Goal: Find specific fact: Find specific fact

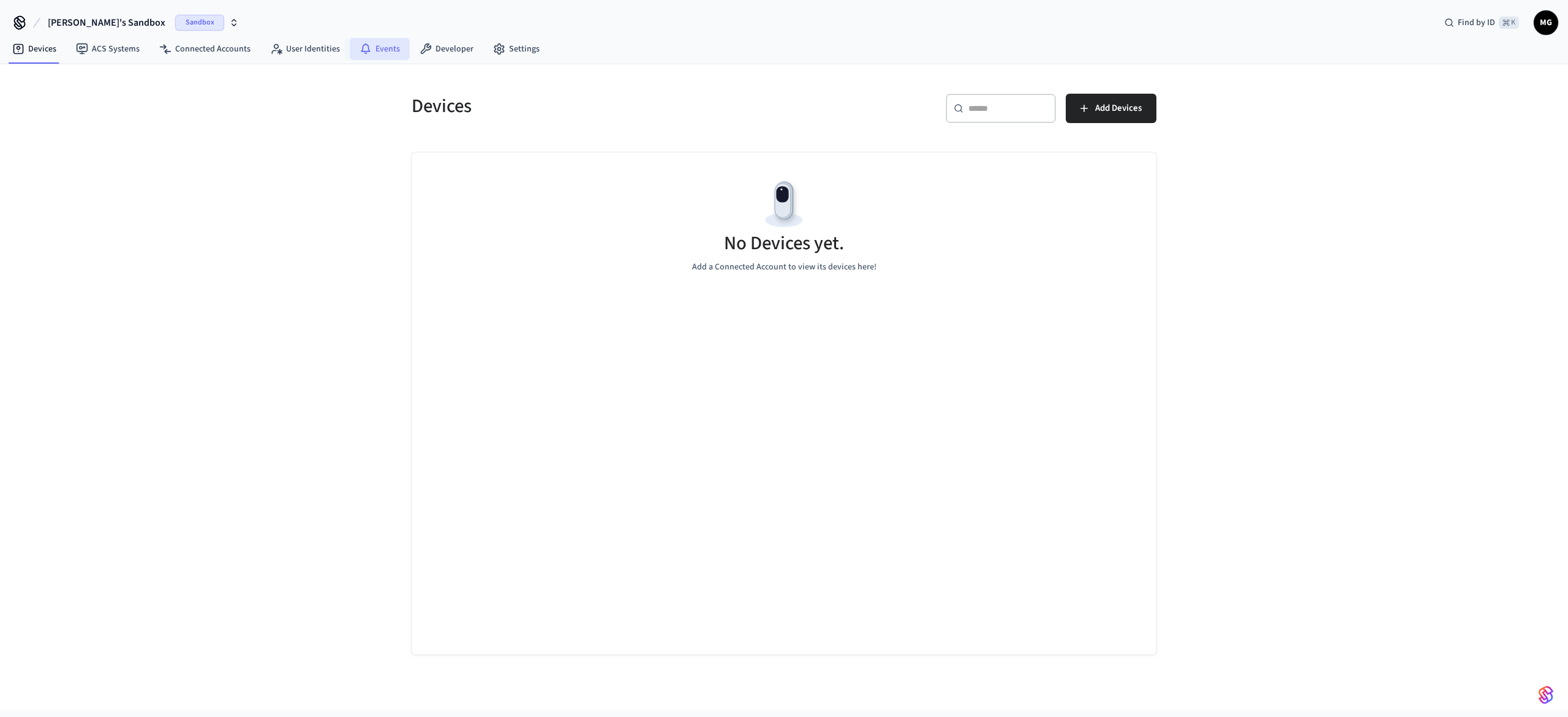
click at [370, 39] on link "Events" at bounding box center [380, 49] width 60 height 22
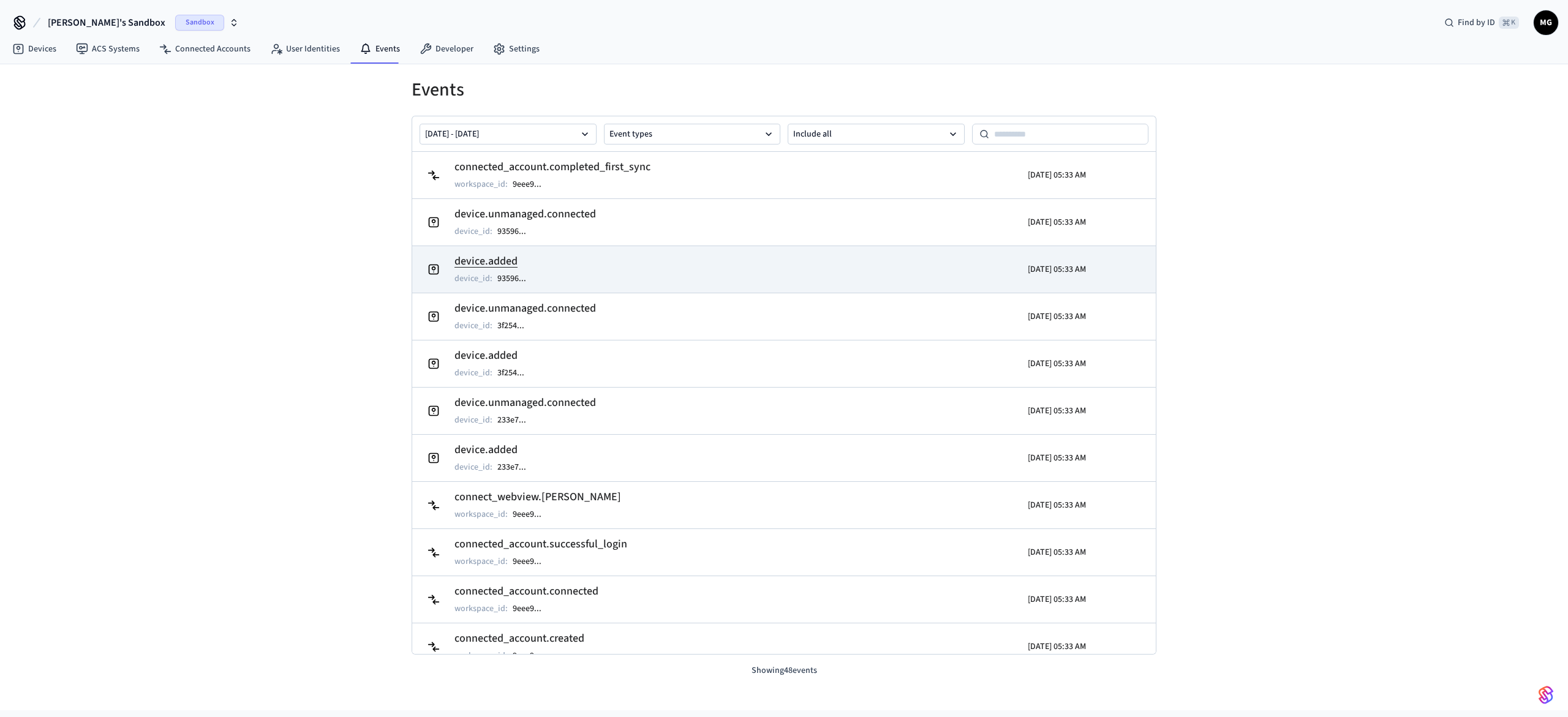
click at [506, 263] on h2 "device.added" at bounding box center [496, 261] width 84 height 17
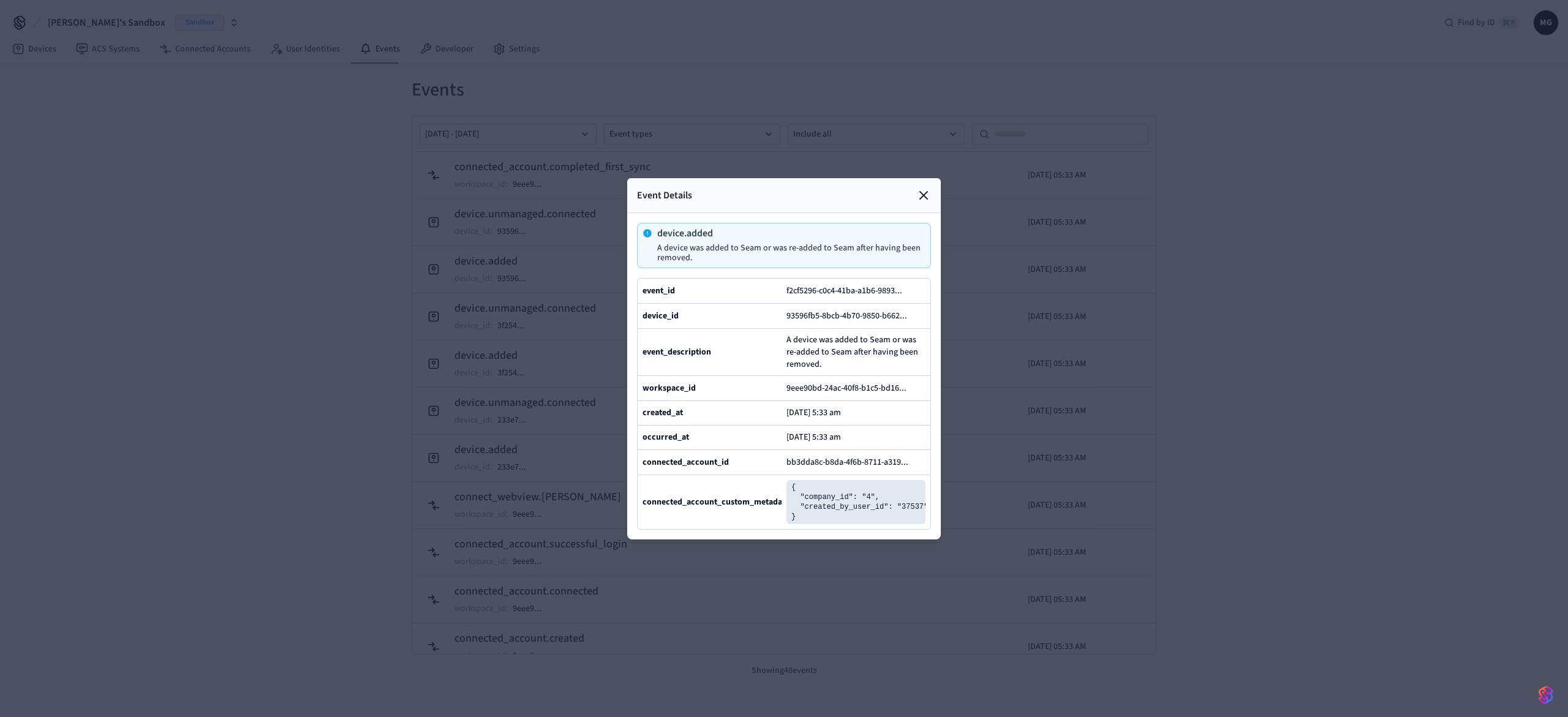
click at [923, 194] on icon at bounding box center [923, 195] width 14 height 14
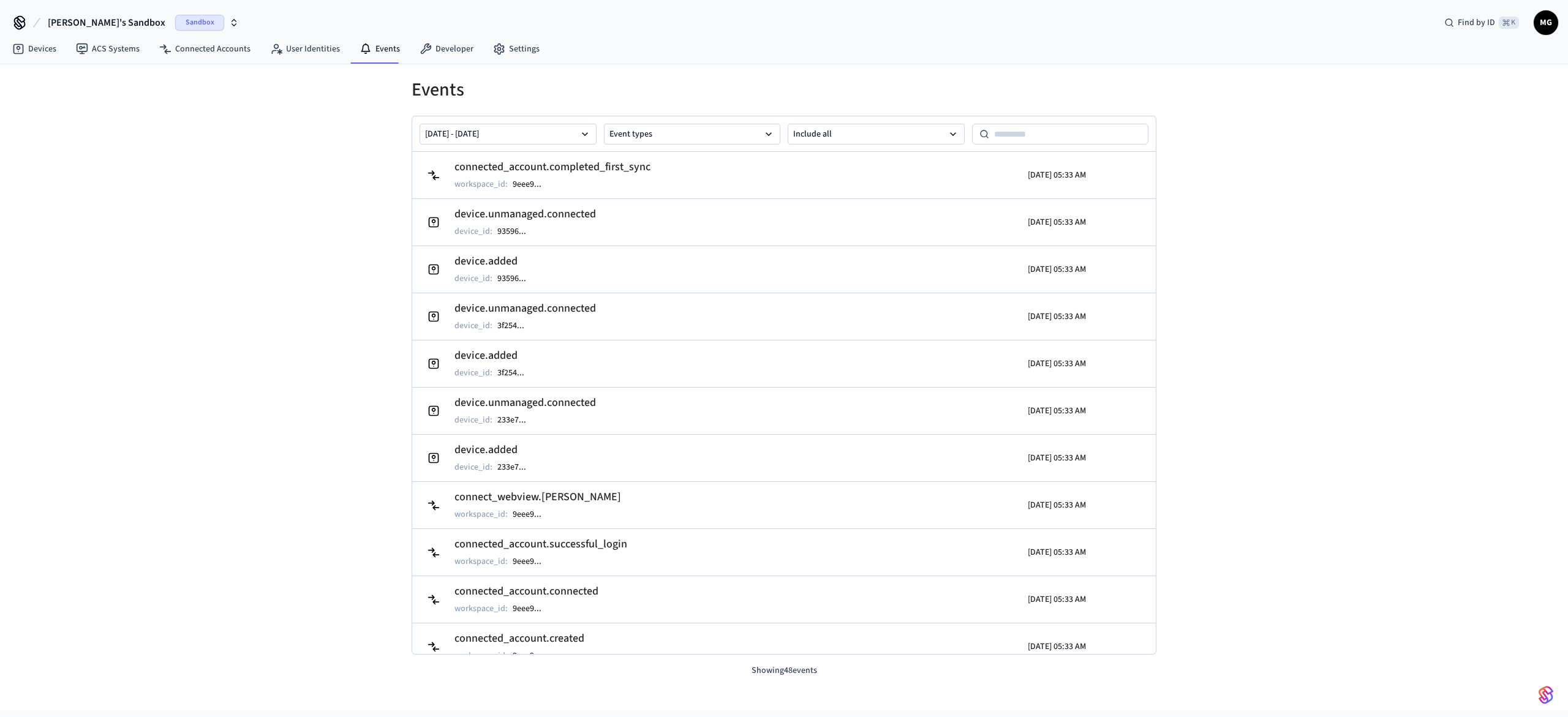
click at [1330, 211] on div "Events [DATE] - [DATE] Event types Include all connected_account.completed_firs…" at bounding box center [784, 387] width 1568 height 646
click at [49, 55] on link "Devices" at bounding box center [34, 49] width 64 height 22
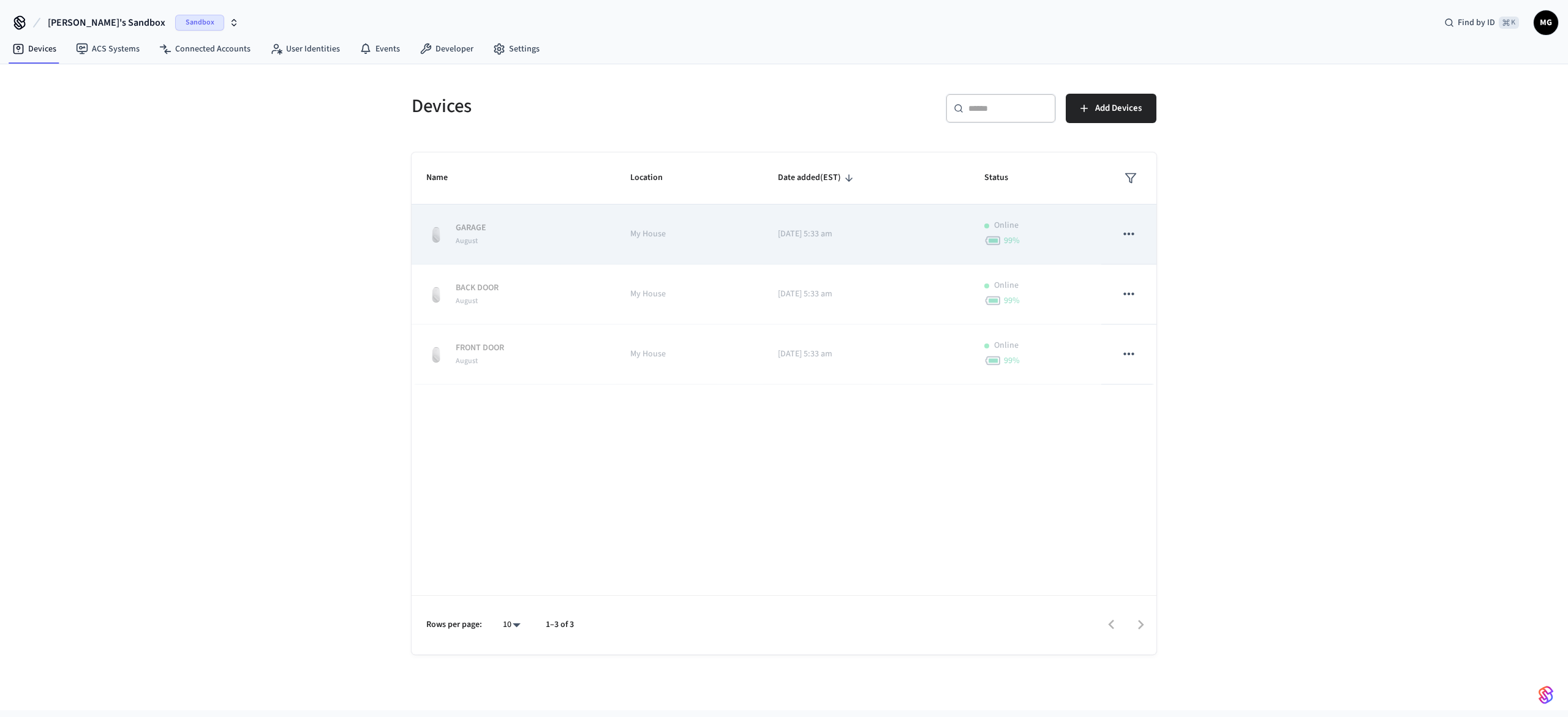
click at [529, 239] on div "GARAGE August" at bounding box center [513, 235] width 175 height 26
click at [1127, 235] on icon "sticky table" at bounding box center [1128, 233] width 16 height 16
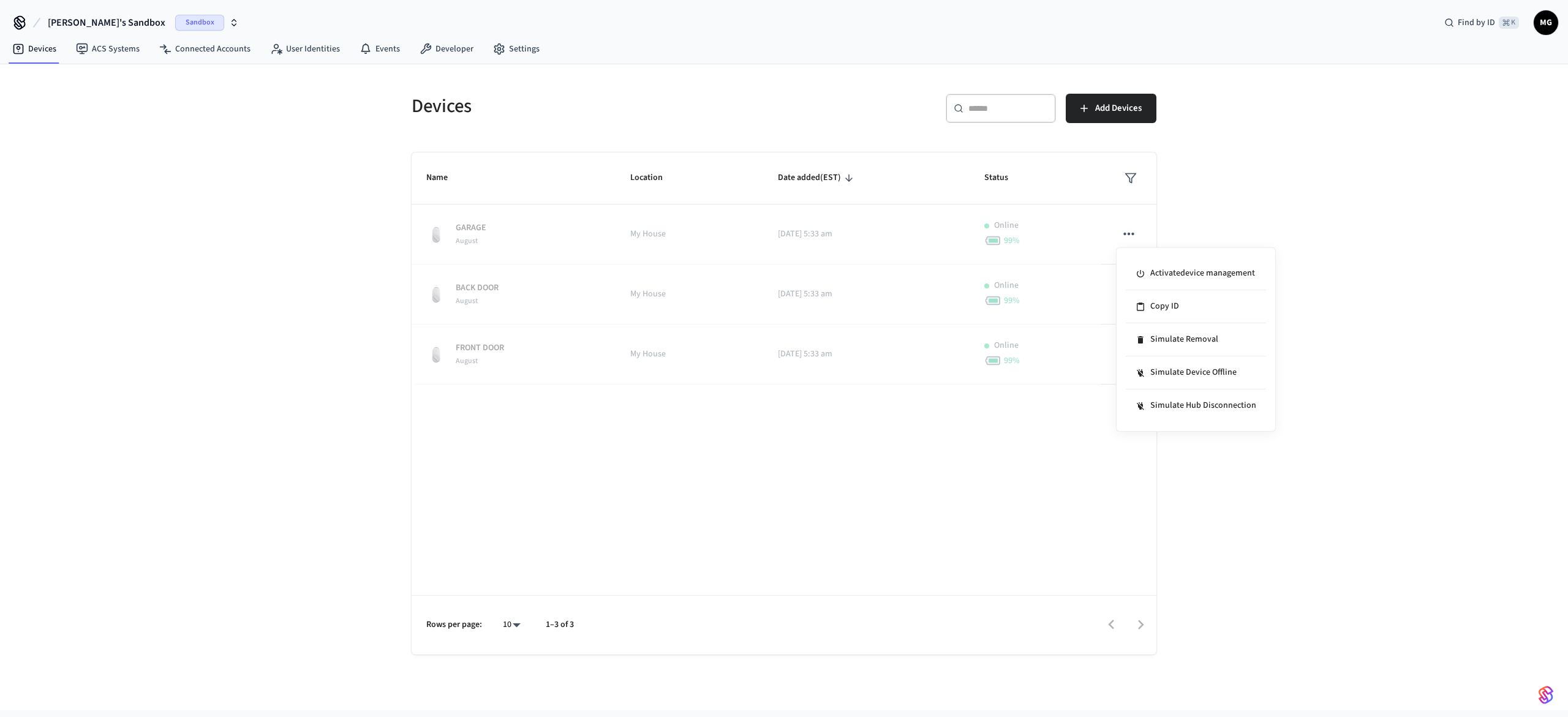
click at [1381, 248] on div at bounding box center [784, 358] width 1568 height 717
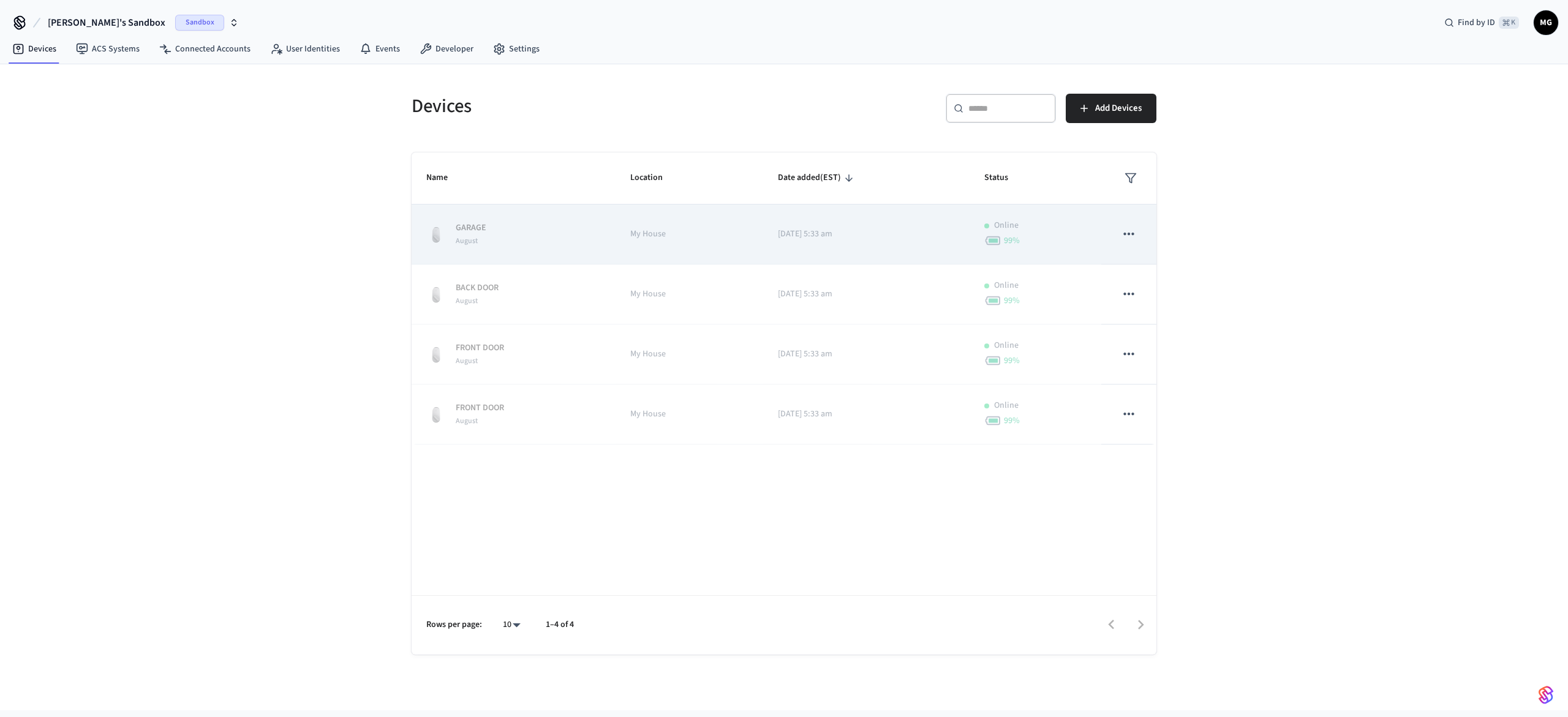
click at [1122, 241] on icon "sticky table" at bounding box center [1128, 233] width 16 height 16
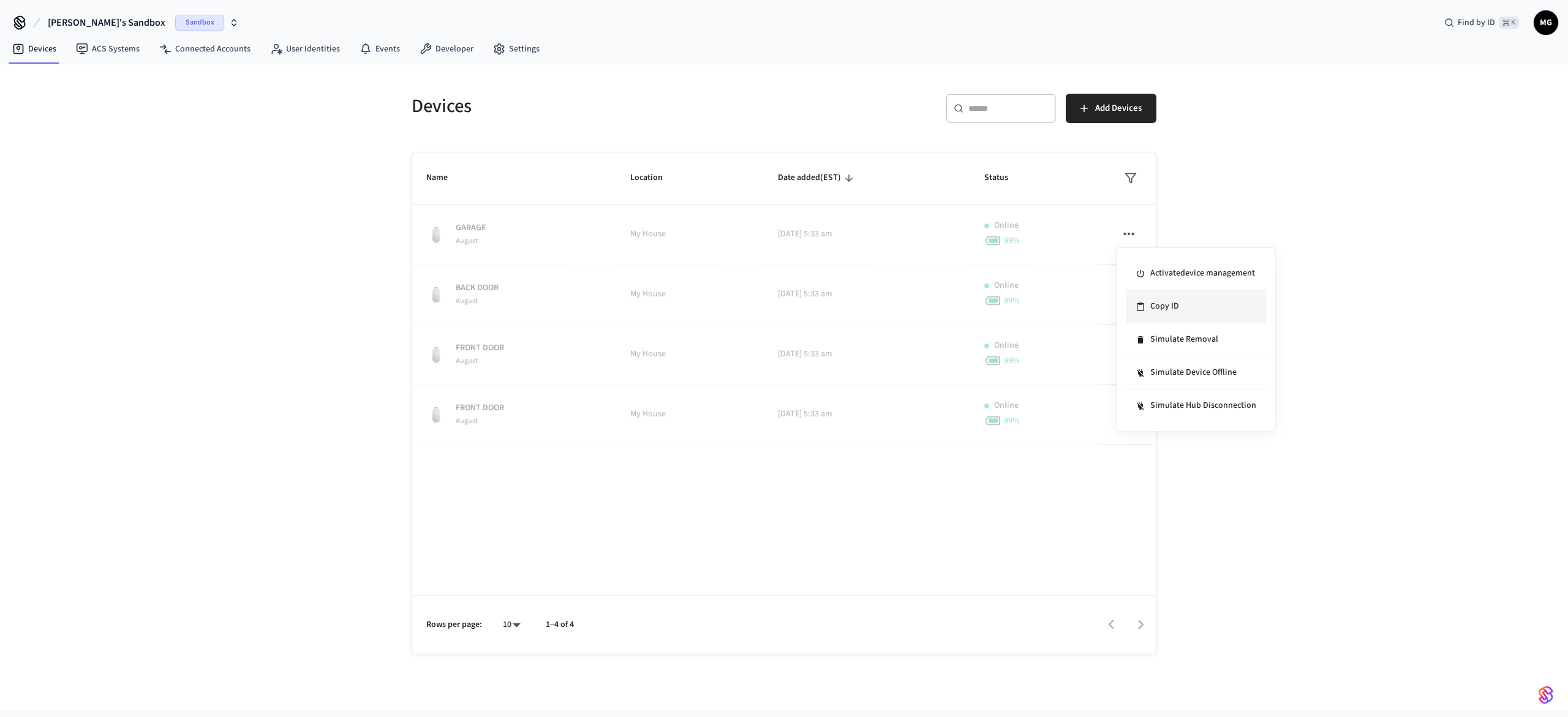
click at [1158, 309] on li "Copy ID" at bounding box center [1196, 307] width 140 height 33
